Goal: Task Accomplishment & Management: Complete application form

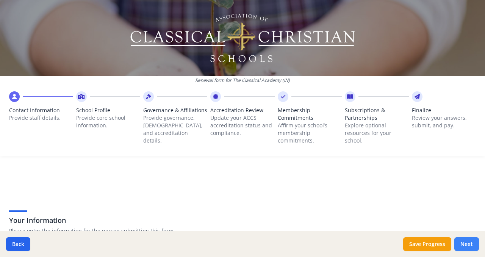
click at [465, 245] on button "Next" at bounding box center [467, 244] width 25 height 14
type input "[PHONE_NUMBER]"
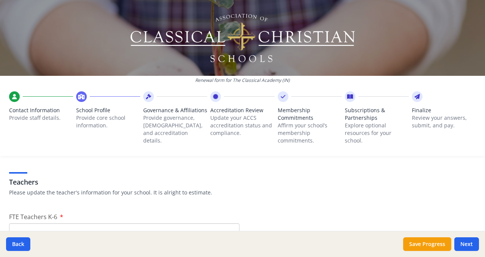
scroll to position [462, 0]
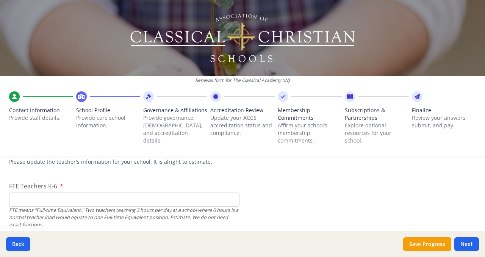
click at [159, 201] on input "FTE Teachers K-6" at bounding box center [124, 200] width 231 height 14
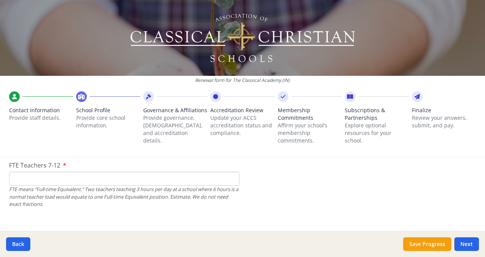
scroll to position [526, 0]
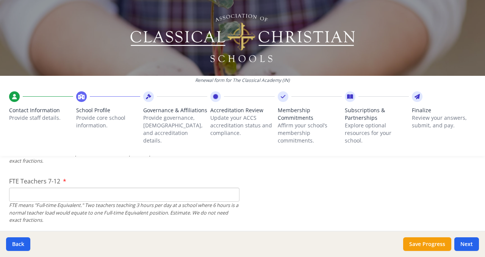
click at [111, 197] on input "FTE Teachers 7-12" at bounding box center [124, 195] width 231 height 14
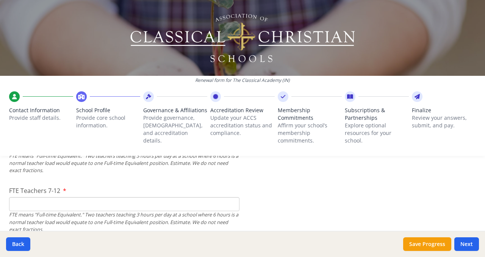
scroll to position [440, 0]
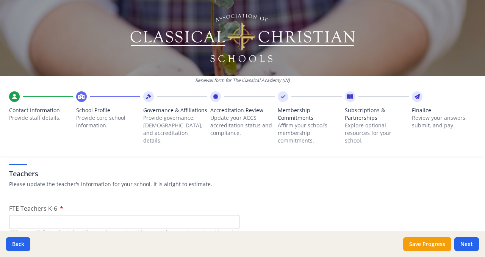
click at [96, 221] on input "FTE Teachers K-6" at bounding box center [124, 222] width 231 height 14
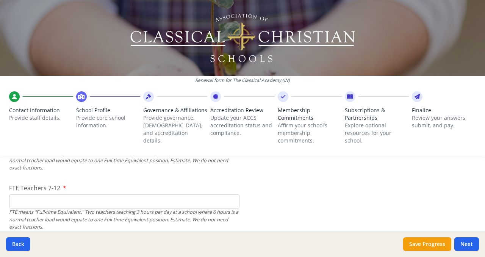
scroll to position [524, 0]
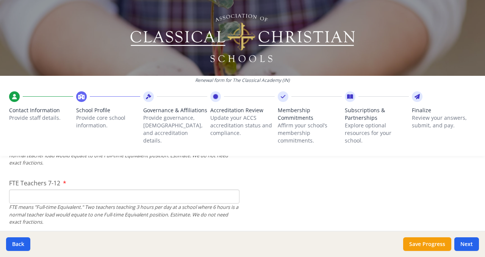
type input "13"
click at [87, 201] on input "FTE Teachers 7-12" at bounding box center [124, 197] width 231 height 14
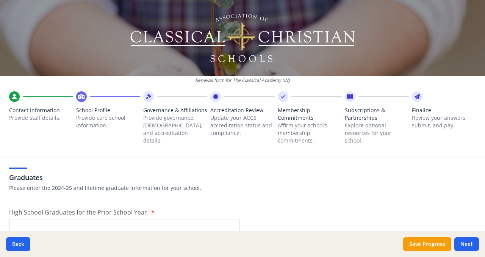
scroll to position [1098, 0]
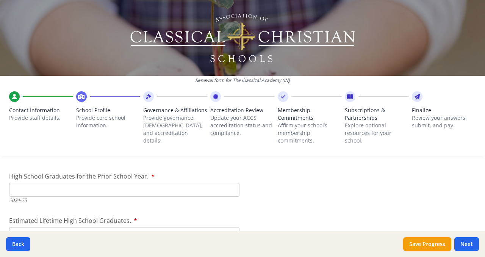
type input "9"
click at [97, 191] on input "High School Graduates for the Prior School Year." at bounding box center [124, 190] width 231 height 14
click at [118, 194] on input "High School Graduates for the Prior School Year." at bounding box center [124, 190] width 231 height 14
type input "4"
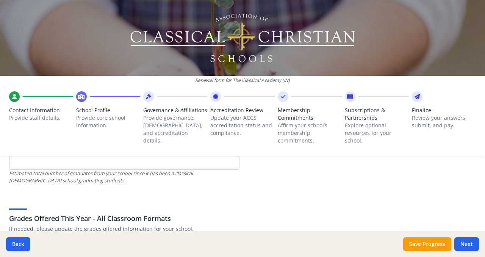
scroll to position [1148, 0]
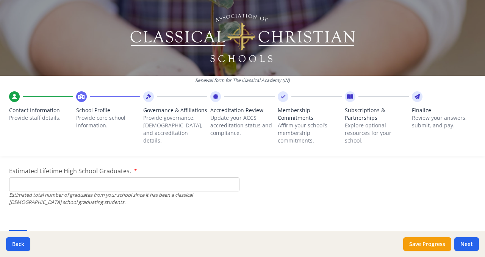
click at [119, 187] on input "Estimated Lifetime High School Graduates." at bounding box center [124, 184] width 231 height 14
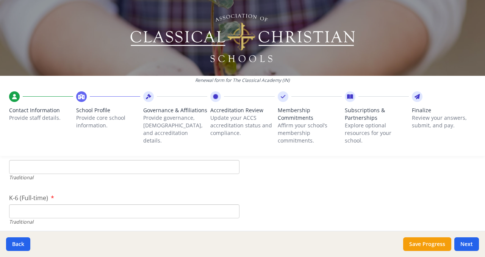
scroll to position [1553, 0]
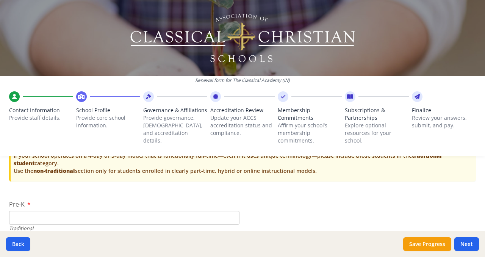
type input "7"
click at [68, 215] on input "Pre-K" at bounding box center [124, 218] width 231 height 14
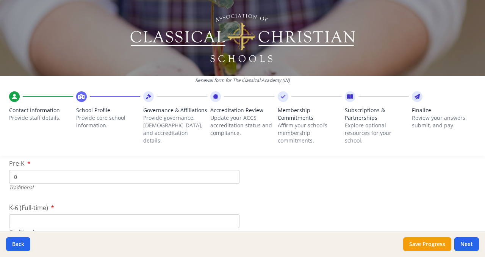
type input "0"
click at [40, 218] on input "K-6 (Full-time)" at bounding box center [124, 221] width 231 height 14
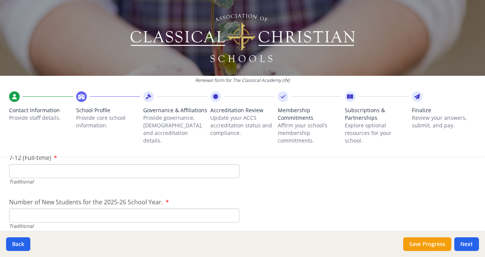
type input "0"
click at [38, 211] on input "Number of New Students for the 2025-26 School Year." at bounding box center [124, 216] width 231 height 14
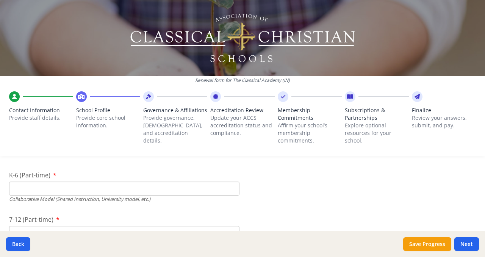
scroll to position [1795, 0]
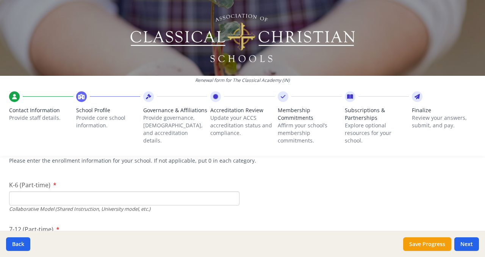
type input "0"
click at [50, 196] on input "K-6 (Part-time)" at bounding box center [124, 198] width 231 height 14
type input "208"
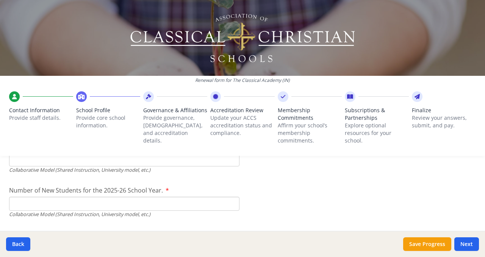
scroll to position [1860, 0]
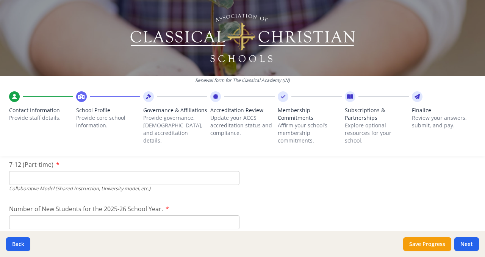
click at [94, 183] on input "7-12 (Part-time)" at bounding box center [124, 178] width 231 height 14
type input "55"
click at [75, 52] on input "Number of New Students for the 2025-26 School Year." at bounding box center [124, 45] width 231 height 14
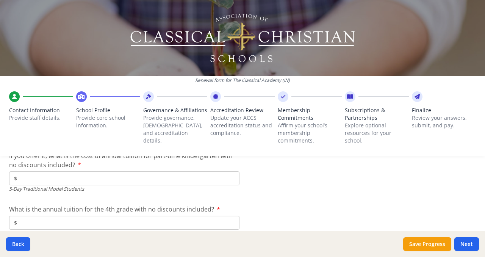
scroll to position [2073, 0]
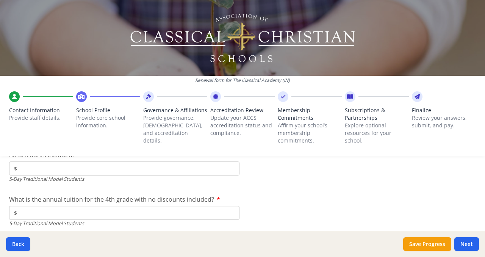
type input "46"
click at [85, 164] on input "$" at bounding box center [124, 169] width 231 height 14
type input "$0"
click at [33, 211] on input "$" at bounding box center [124, 213] width 231 height 14
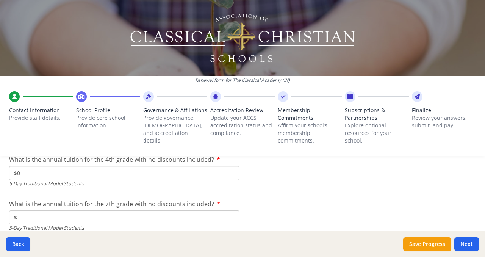
type input "$0"
click at [98, 219] on input "$" at bounding box center [124, 217] width 231 height 14
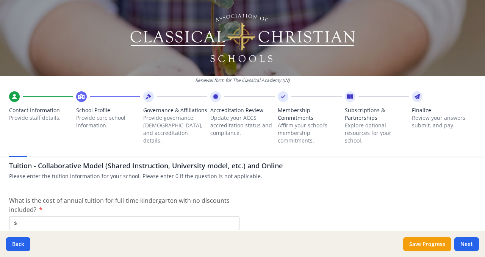
scroll to position [2332, 0]
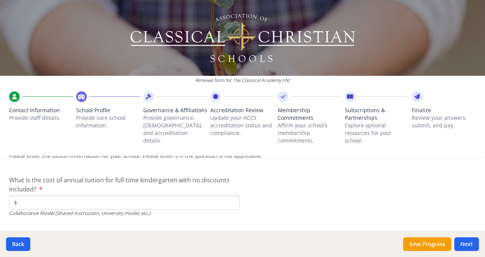
type input "$0"
click at [64, 210] on div "Collaborative Model (Shared Instruction, University model, etc.)" at bounding box center [124, 213] width 231 height 7
type input "$4 410"
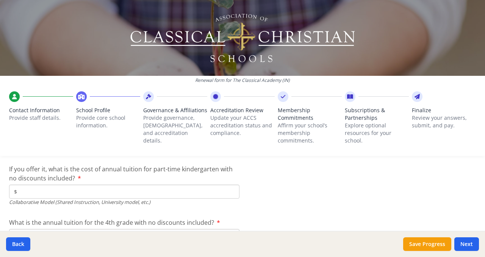
scroll to position [2421, 0]
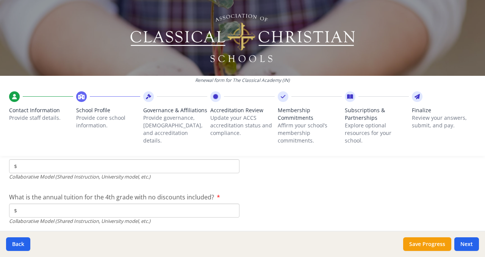
type input "$4 410"
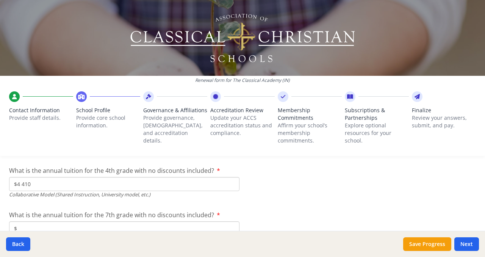
scroll to position [2458, 0]
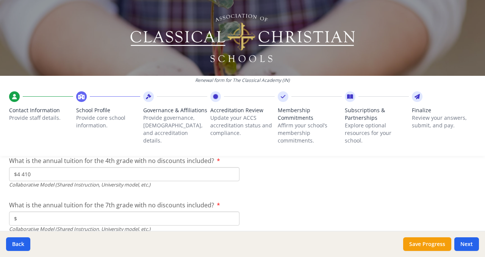
type input "$7 035"
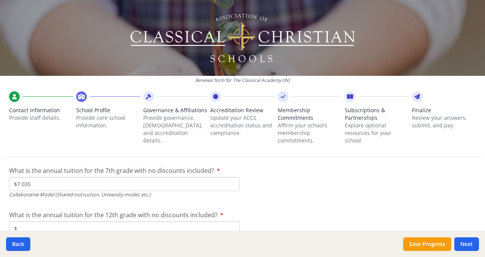
scroll to position [2502, 0]
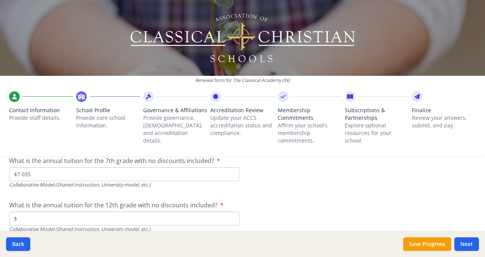
type input "$7 270"
click at [131, 223] on input "$" at bounding box center [124, 227] width 231 height 14
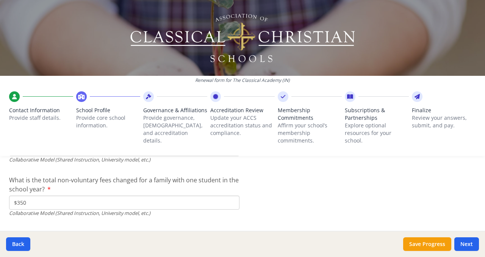
scroll to position [2589, 0]
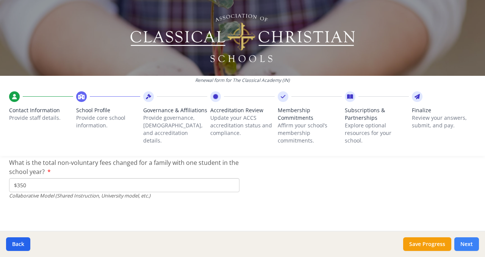
type input "$350"
click at [465, 243] on button "Next" at bounding box center [467, 244] width 25 height 14
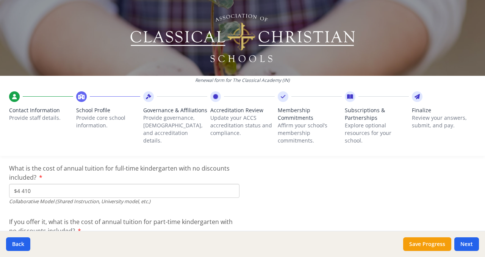
scroll to position [2452, 0]
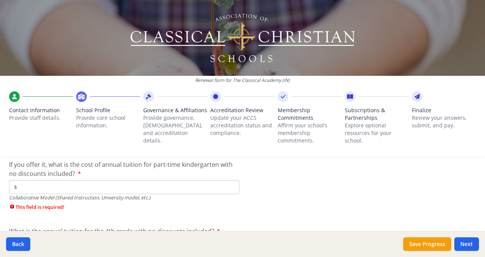
click at [83, 185] on input "$" at bounding box center [124, 187] width 231 height 14
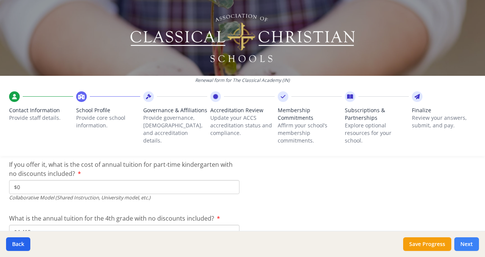
type input "$0"
click at [469, 243] on button "Next" at bounding box center [467, 244] width 25 height 14
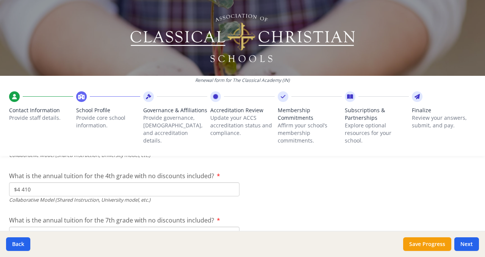
scroll to position [2542, 0]
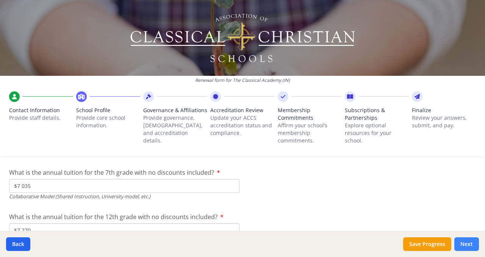
click at [466, 246] on button "Next" at bounding box center [467, 244] width 25 height 14
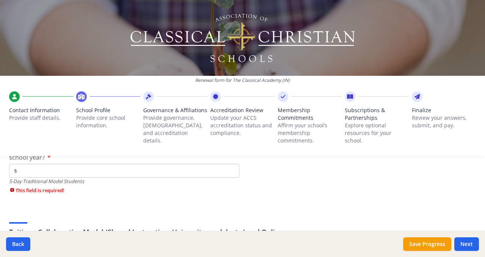
scroll to position [2287, 0]
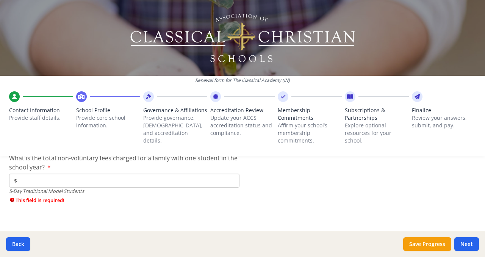
click at [72, 178] on input "$" at bounding box center [124, 181] width 231 height 14
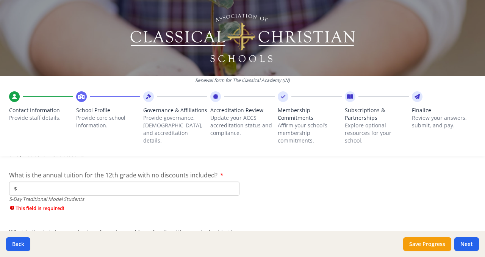
type input "$0"
click at [78, 187] on input "$" at bounding box center [124, 189] width 231 height 14
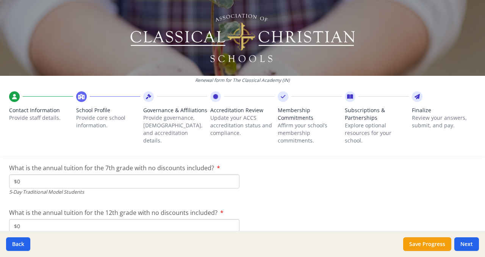
type input "$0"
click at [74, 185] on input "$0" at bounding box center [124, 181] width 231 height 14
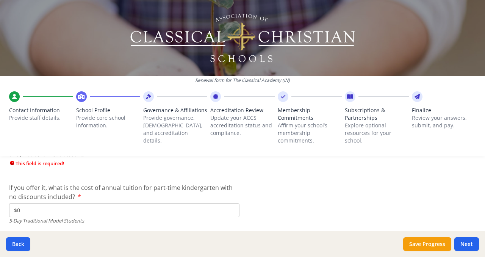
scroll to position [2011, 0]
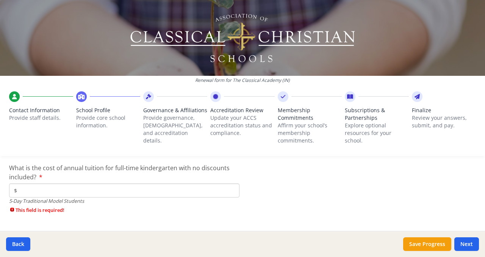
click at [77, 186] on input "$" at bounding box center [124, 190] width 231 height 14
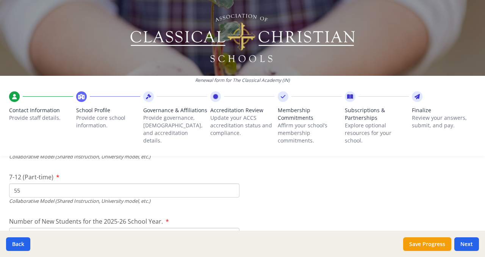
scroll to position [1963, 0]
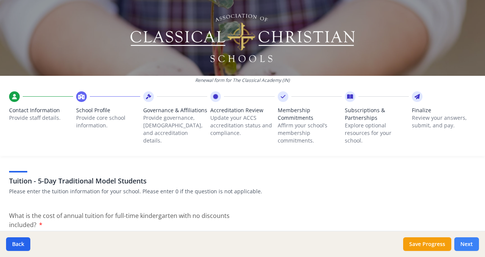
type input "$0"
click at [470, 241] on button "Next" at bounding box center [467, 244] width 25 height 14
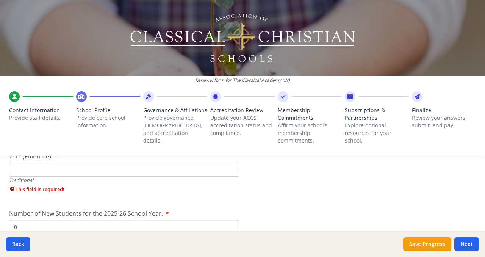
scroll to position [1685, 0]
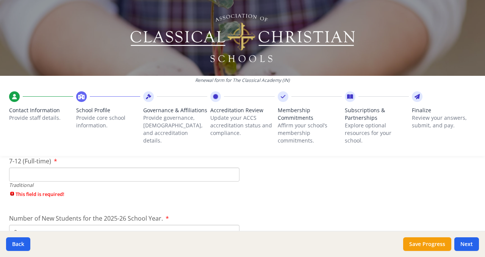
click at [119, 179] on input "7-12 (Full-time)" at bounding box center [124, 175] width 231 height 14
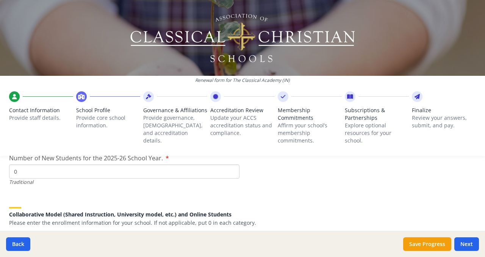
scroll to position [1738, 0]
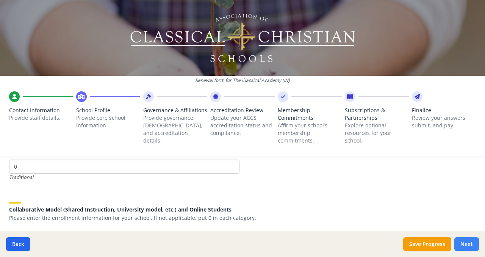
type input "0"
click at [465, 246] on button "Next" at bounding box center [467, 244] width 25 height 14
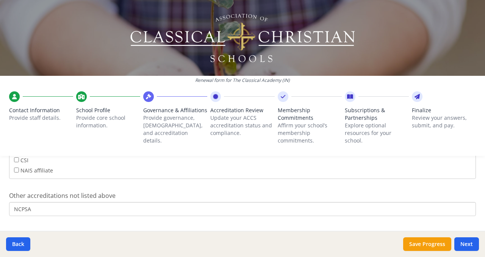
scroll to position [372, 0]
click at [94, 202] on input "NCPSA" at bounding box center [242, 204] width 467 height 14
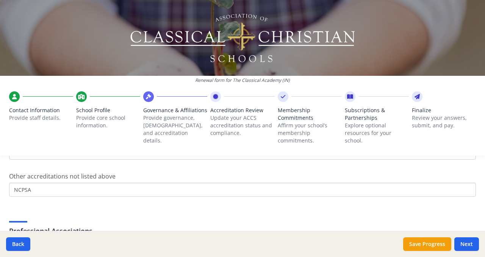
drag, startPoint x: 11, startPoint y: 181, endPoint x: 0, endPoint y: 180, distance: 11.5
click at [0, 180] on div "Governance Structure If needed, please update the governance structure for your…" at bounding box center [242, 101] width 485 height 616
click at [65, 188] on input "NCPSA" at bounding box center [242, 190] width 467 height 14
click at [40, 180] on label "Other accreditations not listed above" at bounding box center [62, 176] width 107 height 9
click at [40, 183] on input "NCPSA" at bounding box center [242, 190] width 467 height 14
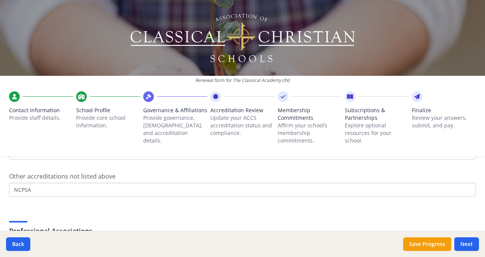
scroll to position [392, 0]
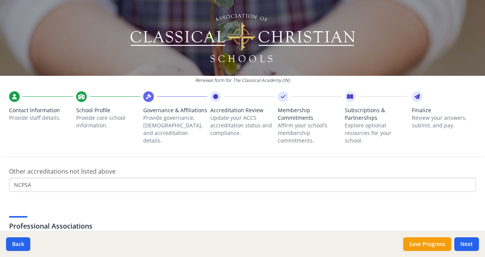
drag, startPoint x: 52, startPoint y: 185, endPoint x: 0, endPoint y: 188, distance: 52.4
click at [0, 189] on div "Governance Structure If needed, please update the governance structure for your…" at bounding box center [242, 96] width 485 height 616
type input "NCPSA"
drag, startPoint x: 57, startPoint y: 187, endPoint x: 12, endPoint y: 193, distance: 45.6
click at [0, 192] on div "Governance Structure If needed, please update the governance structure for your…" at bounding box center [242, 96] width 485 height 616
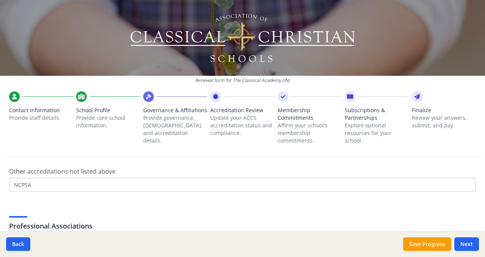
click at [18, 187] on input "NCPSA" at bounding box center [242, 185] width 467 height 14
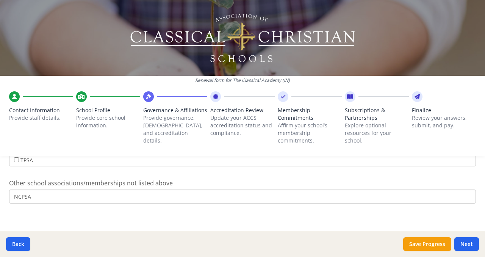
scroll to position [553, 0]
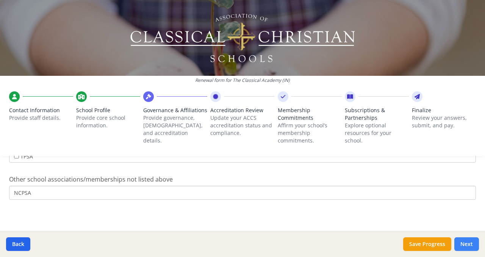
click at [468, 245] on button "Next" at bounding box center [467, 244] width 25 height 14
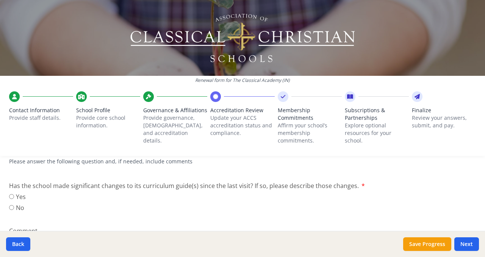
scroll to position [555, 0]
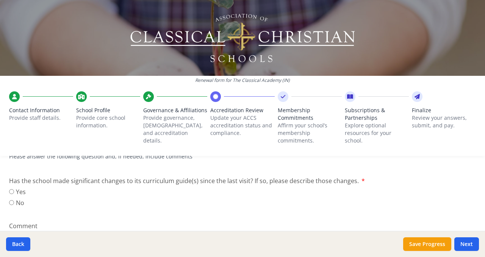
click at [20, 201] on label "No" at bounding box center [17, 202] width 17 height 9
click at [14, 201] on input "No" at bounding box center [11, 202] width 5 height 5
radio input "true"
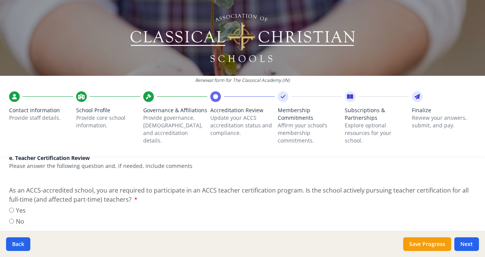
scroll to position [691, 0]
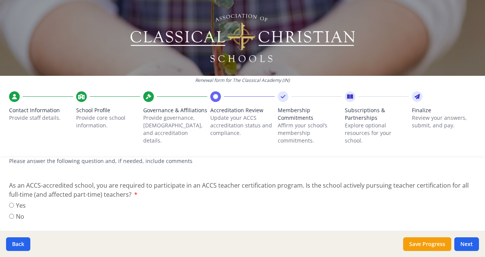
click at [18, 205] on label "Yes" at bounding box center [17, 205] width 17 height 9
click at [14, 205] on input "Yes" at bounding box center [11, 205] width 5 height 5
radio input "true"
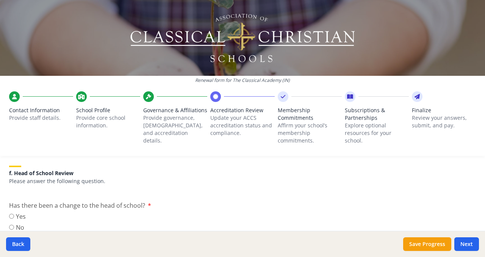
scroll to position [780, 0]
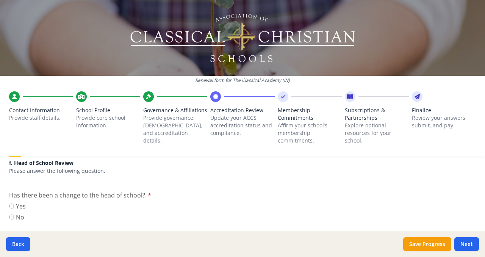
click at [38, 207] on div "Yes No" at bounding box center [242, 213] width 467 height 22
click at [17, 215] on label "No" at bounding box center [17, 217] width 17 height 9
click at [14, 215] on input "No" at bounding box center [11, 217] width 5 height 5
radio input "true"
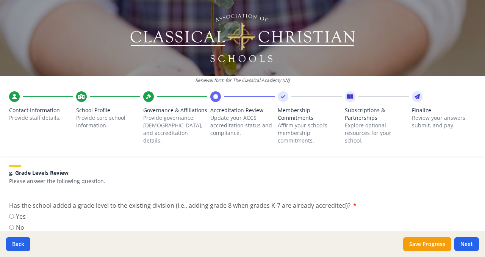
scroll to position [873, 0]
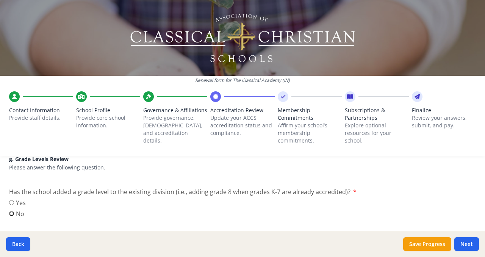
click at [12, 214] on input "No" at bounding box center [11, 213] width 5 height 5
radio input "true"
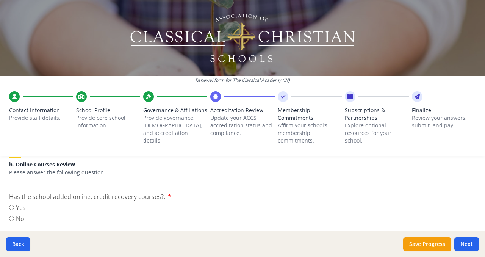
scroll to position [963, 0]
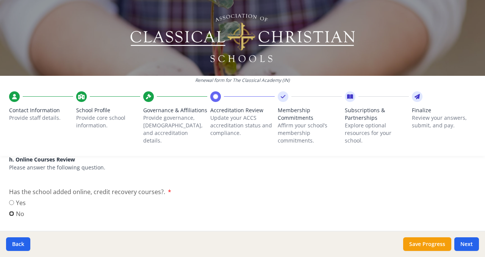
click at [13, 213] on input "No" at bounding box center [11, 213] width 5 height 5
radio input "true"
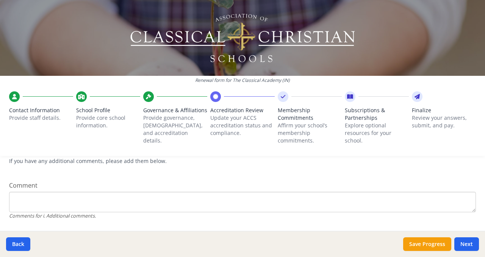
scroll to position [1079, 0]
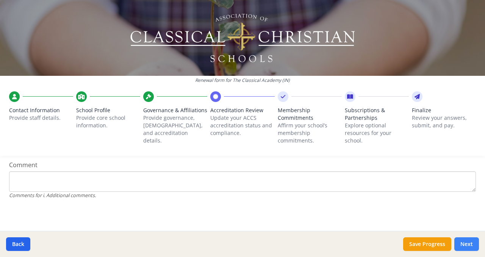
click at [464, 245] on button "Next" at bounding box center [467, 244] width 25 height 14
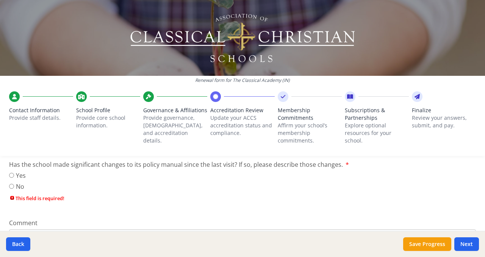
scroll to position [447, 0]
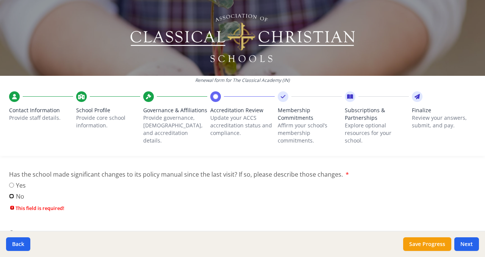
click at [11, 194] on input "No" at bounding box center [11, 196] width 5 height 5
radio input "true"
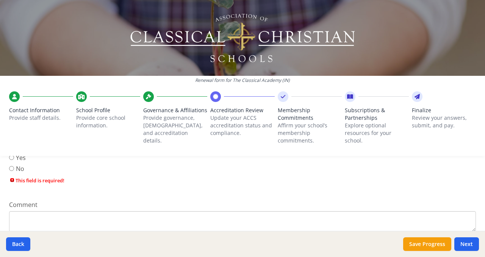
scroll to position [300, 0]
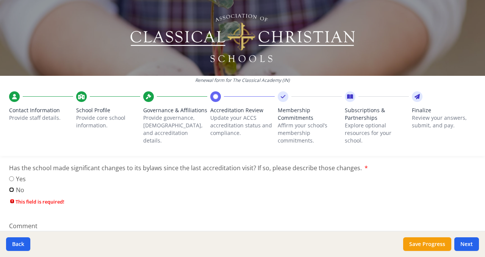
click at [11, 188] on input "No" at bounding box center [11, 189] width 5 height 5
radio input "true"
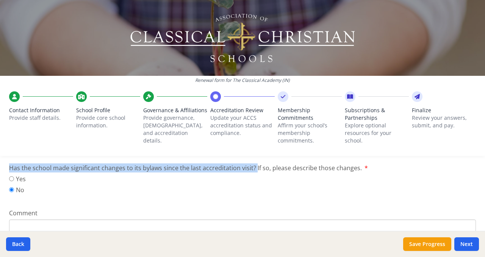
drag, startPoint x: 11, startPoint y: 166, endPoint x: 253, endPoint y: 168, distance: 242.7
click at [253, 168] on span "Has the school made significant changes to its bylaws since the last accreditat…" at bounding box center [185, 168] width 353 height 8
copy span "Has the school made significant changes to its bylaws since the last accreditat…"
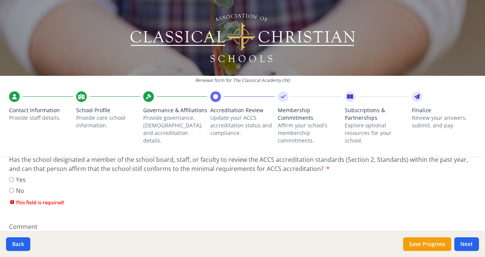
scroll to position [136, 0]
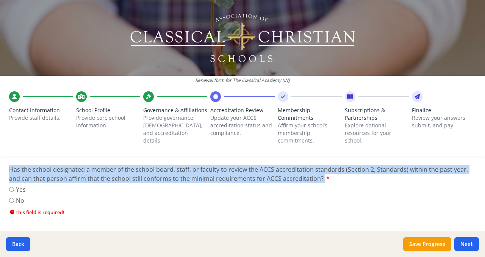
drag, startPoint x: 11, startPoint y: 169, endPoint x: 337, endPoint y: 182, distance: 326.3
click at [337, 182] on label "Has the school designated a member of the school board, staff, or faculty to re…" at bounding box center [242, 174] width 467 height 18
copy label "Has the school designated a member of the school board, staff, or faculty to re…"
click at [9, 201] on input "No" at bounding box center [11, 200] width 5 height 5
radio input "true"
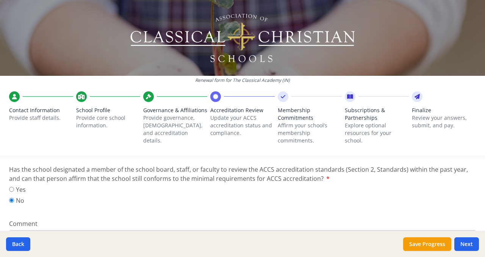
click at [11, 193] on label "Yes" at bounding box center [17, 189] width 17 height 9
click at [11, 192] on input "Yes" at bounding box center [11, 189] width 5 height 5
radio input "true"
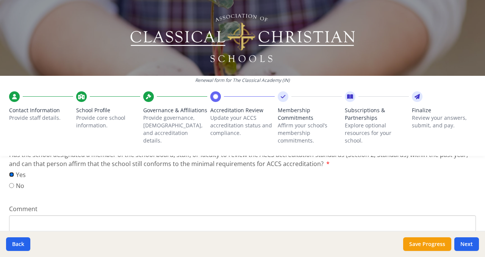
scroll to position [179, 0]
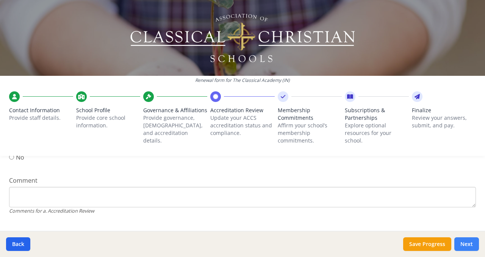
click at [472, 249] on button "Next" at bounding box center [467, 244] width 25 height 14
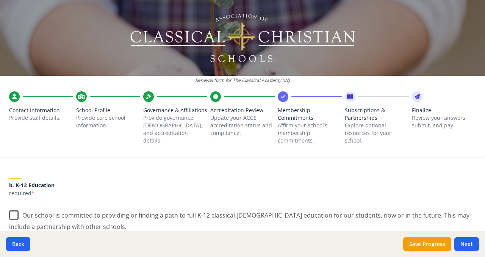
scroll to position [105, 0]
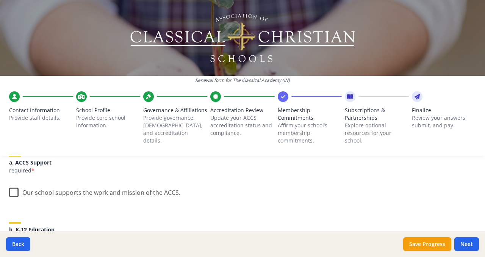
click at [11, 193] on label "Our school supports the work and mission of the ACCS." at bounding box center [94, 191] width 171 height 16
click at [0, 0] on input "Our school supports the work and mission of the ACCS." at bounding box center [0, 0] width 0 height 0
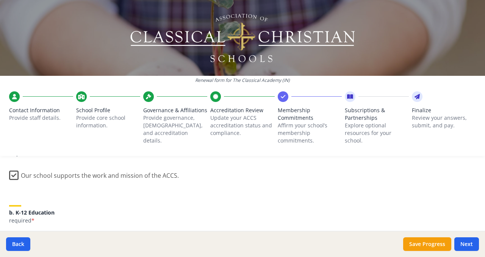
scroll to position [180, 0]
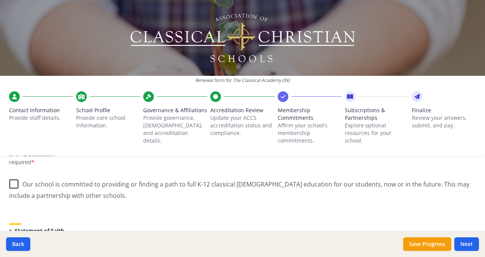
click at [13, 185] on label "Our school is committed to providing or finding a path to full K-12 classical […" at bounding box center [242, 186] width 467 height 25
click at [0, 0] on input "Our school is committed to providing or finding a path to full K-12 classical […" at bounding box center [0, 0] width 0 height 0
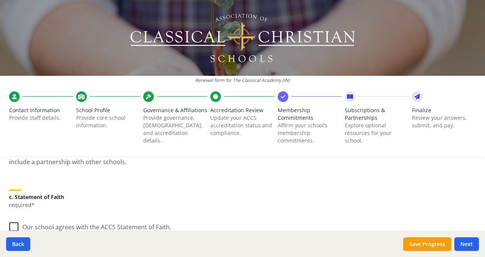
scroll to position [254, 0]
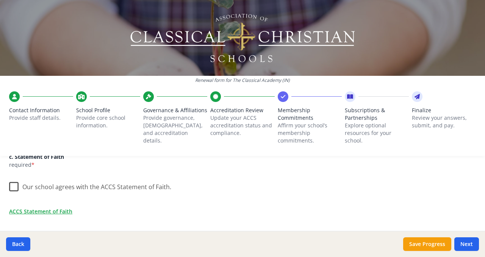
click at [14, 189] on label "Our school agrees with the ACCS Statement of Faith." at bounding box center [90, 185] width 162 height 16
click at [0, 0] on input "Our school agrees with the ACCS Statement of Faith." at bounding box center [0, 0] width 0 height 0
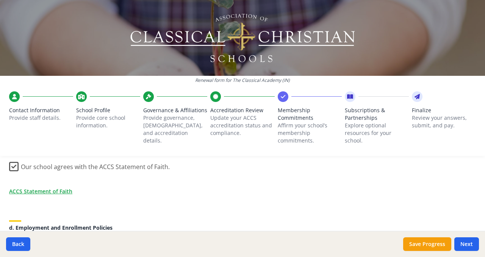
scroll to position [332, 0]
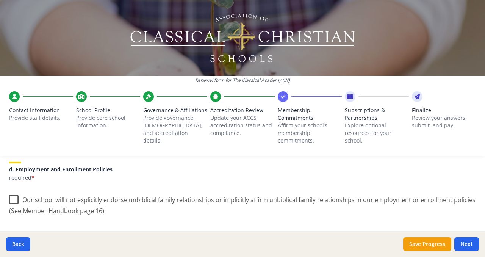
click at [15, 203] on label "Our school will not explicitly endorse unbiblical family relationships or impli…" at bounding box center [242, 202] width 467 height 25
click at [0, 0] on input "Our school will not explicitly endorse unbiblical family relationships or impli…" at bounding box center [0, 0] width 0 height 0
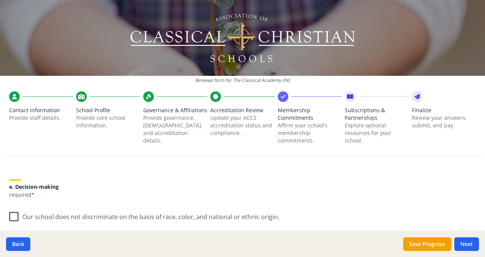
scroll to position [420, 0]
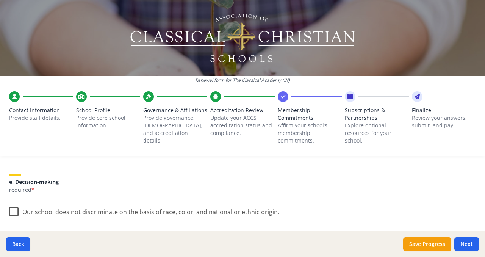
click at [16, 207] on label "Our school does not discriminate on the basis of race, color, and national or e…" at bounding box center [144, 210] width 270 height 16
click at [0, 0] on input "Our school does not discriminate on the basis of race, color, and national or e…" at bounding box center [0, 0] width 0 height 0
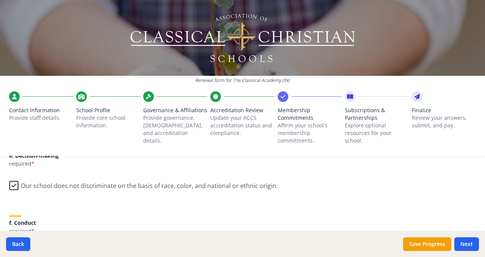
scroll to position [499, 0]
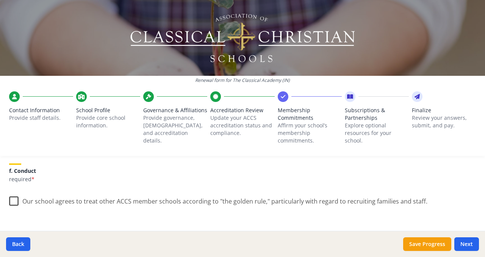
click at [14, 202] on label "Our school agrees to treat other ACCS member schools according to "the golden r…" at bounding box center [218, 199] width 419 height 16
click at [0, 0] on input "Our school agrees to treat other ACCS member schools according to "the golden r…" at bounding box center [0, 0] width 0 height 0
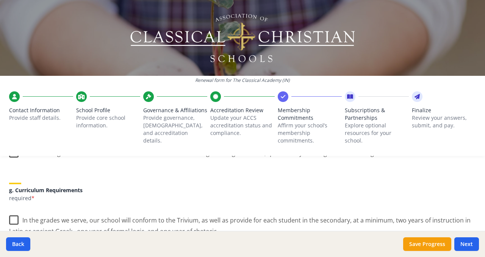
scroll to position [552, 0]
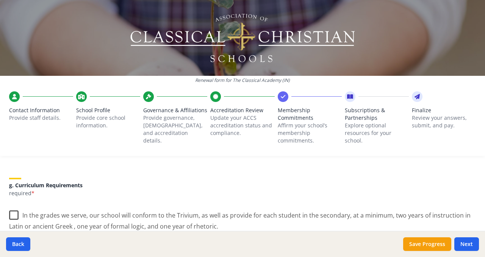
click at [12, 216] on label "In the grades we serve, our school will conform to the Trivium, as well as prov…" at bounding box center [242, 217] width 467 height 25
click at [0, 0] on input "In the grades we serve, our school will conform to the Trivium, as well as prov…" at bounding box center [0, 0] width 0 height 0
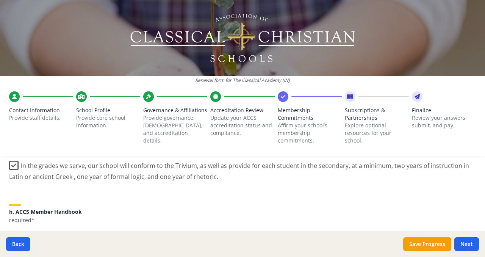
scroll to position [645, 0]
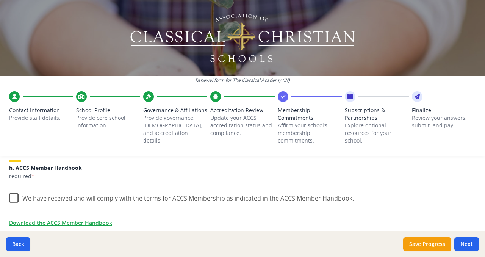
click at [10, 203] on label "We have received and will comply with the terms for ACCS Membership as indicate…" at bounding box center [181, 196] width 345 height 16
click at [0, 0] on input "We have received and will comply with the terms for ACCS Membership as indicate…" at bounding box center [0, 0] width 0 height 0
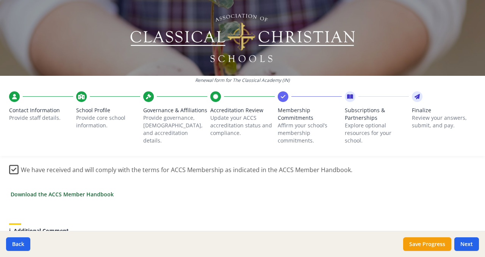
click at [90, 194] on link "Download the ACCS Member Handbook" at bounding box center [62, 194] width 103 height 8
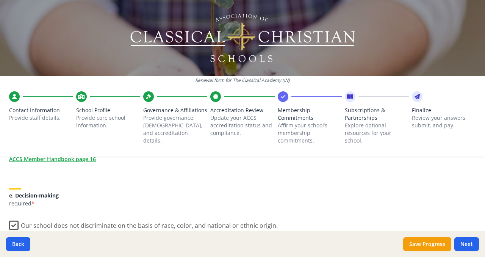
scroll to position [397, 0]
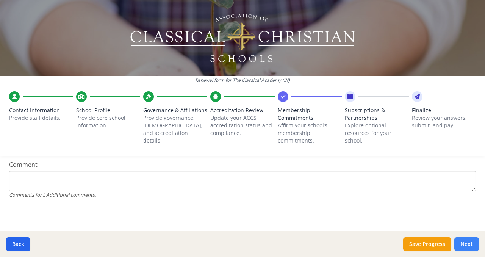
click at [466, 247] on button "Next" at bounding box center [467, 244] width 25 height 14
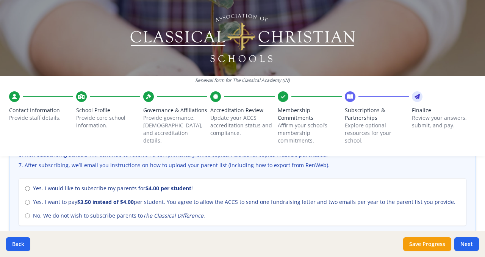
scroll to position [345, 0]
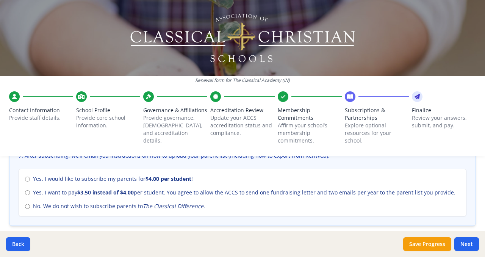
click at [69, 208] on span "No. We do not wish to subscribe parents to The Classical Difference ." at bounding box center [119, 206] width 172 height 8
click at [30, 208] on input "No. We do not wish to subscribe parents to The Classical Difference ." at bounding box center [27, 206] width 5 height 5
radio input "true"
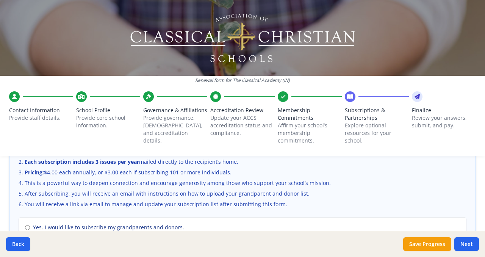
scroll to position [594, 0]
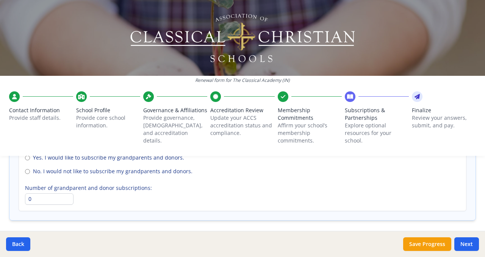
click at [47, 174] on span "No. I would not like to subscribe my grandparents and donors." at bounding box center [113, 172] width 160 height 8
click at [30, 174] on input "No. I would not like to subscribe my grandparents and donors." at bounding box center [27, 171] width 5 height 5
radio input "true"
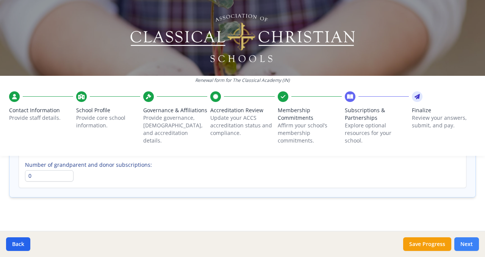
click at [464, 246] on button "Next" at bounding box center [467, 244] width 25 height 14
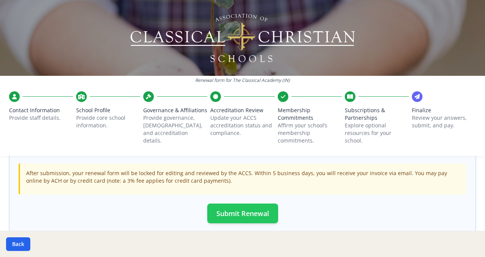
scroll to position [267, 0]
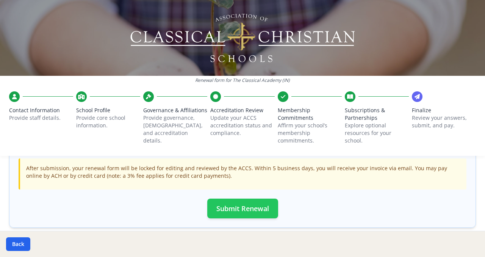
click at [241, 211] on button "Submit Renewal" at bounding box center [242, 209] width 71 height 20
